Goal: Check status: Check status

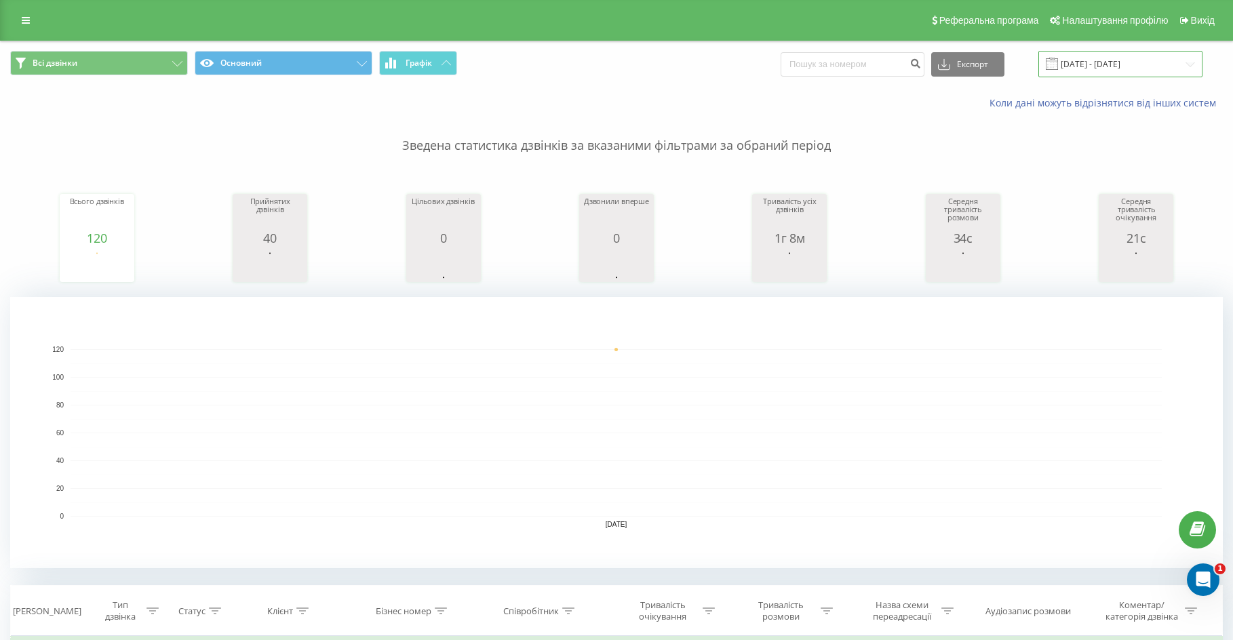
click at [1137, 62] on input "[DATE] - [DATE]" at bounding box center [1120, 64] width 164 height 26
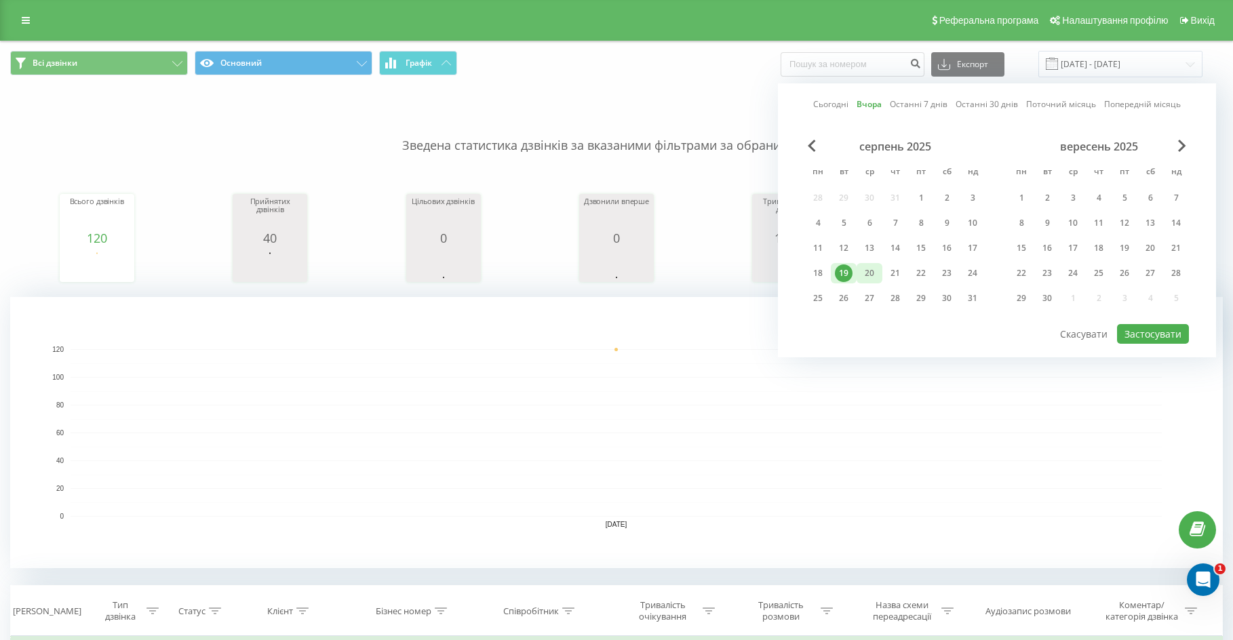
click at [873, 273] on div "20" at bounding box center [870, 273] width 18 height 18
click at [1131, 331] on button "Застосувати" at bounding box center [1153, 334] width 72 height 20
type input "[DATE] - [DATE]"
